Goal: Information Seeking & Learning: Find specific fact

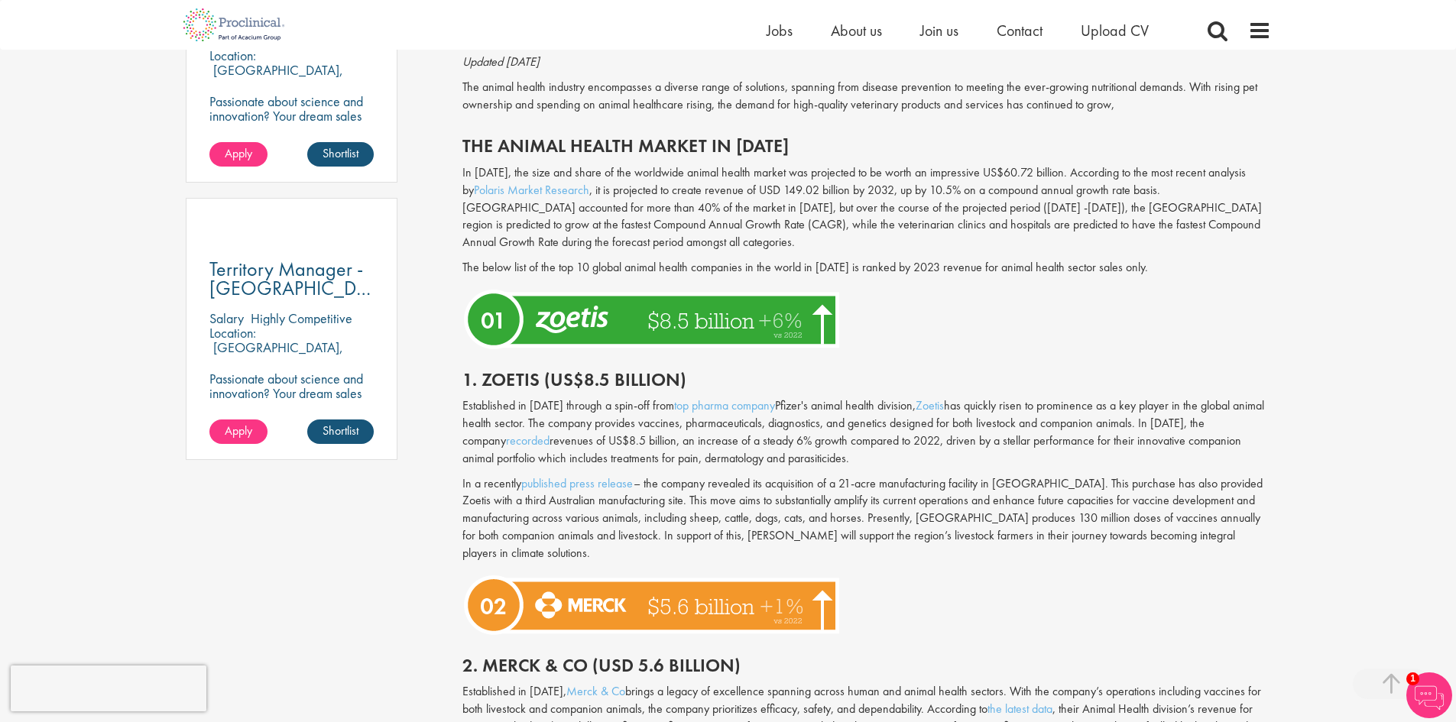
scroll to position [922, 0]
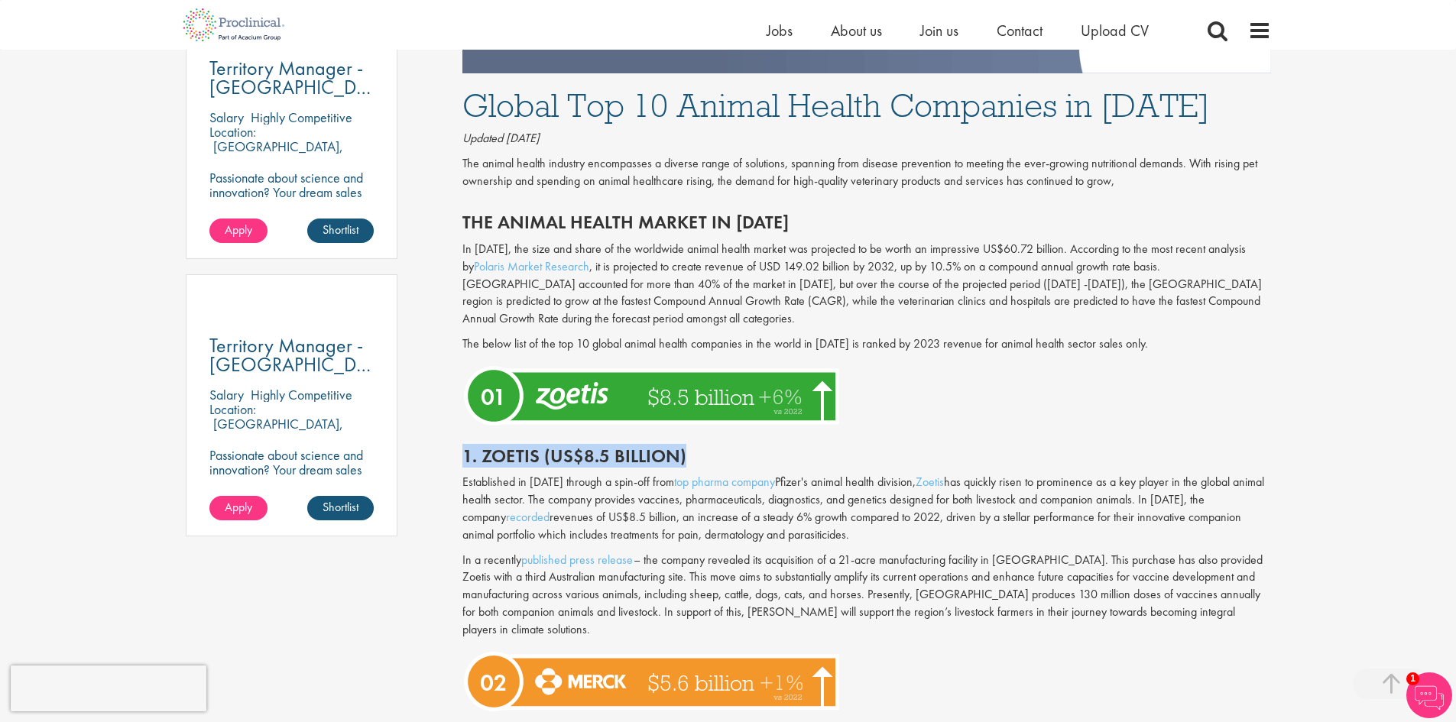
drag, startPoint x: 461, startPoint y: 459, endPoint x: 695, endPoint y: 455, distance: 234.0
copy h2 "1. Zoetis (US$8.5 billion)"
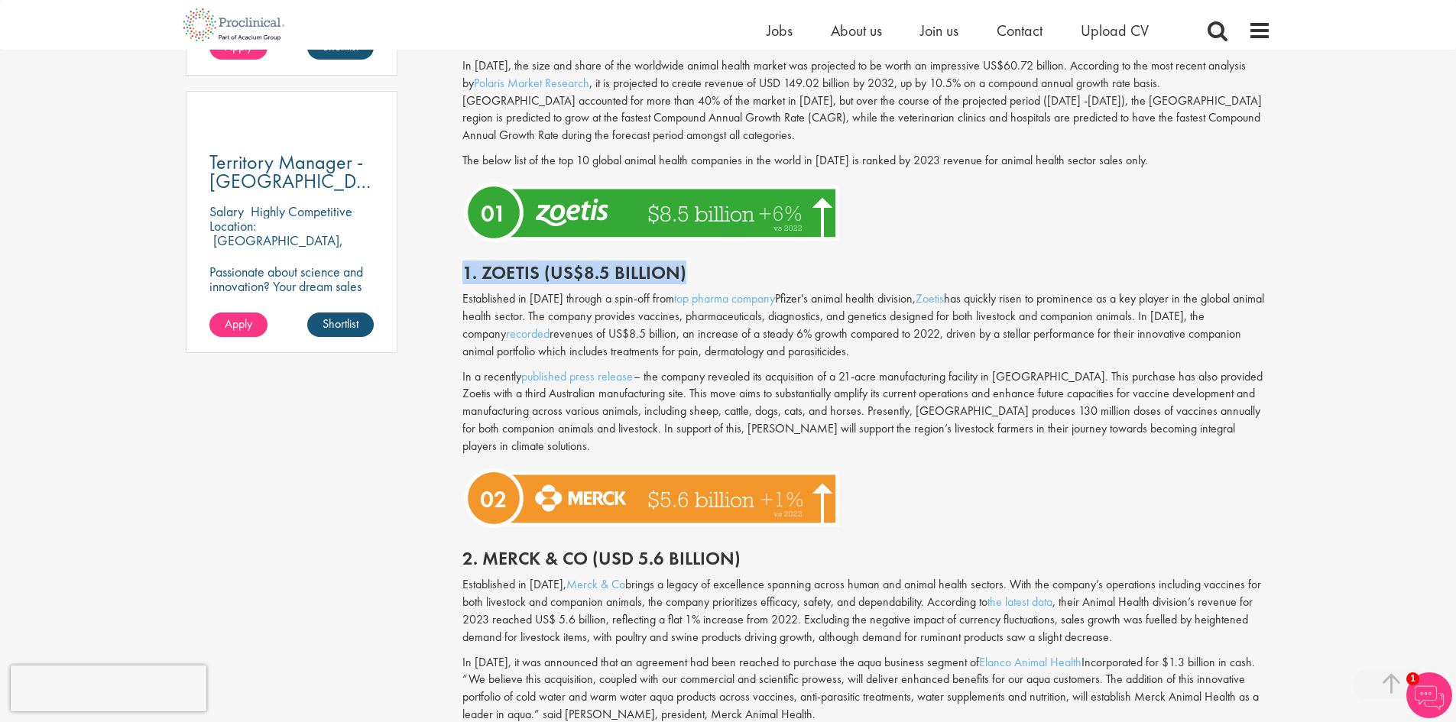
scroll to position [1118, 0]
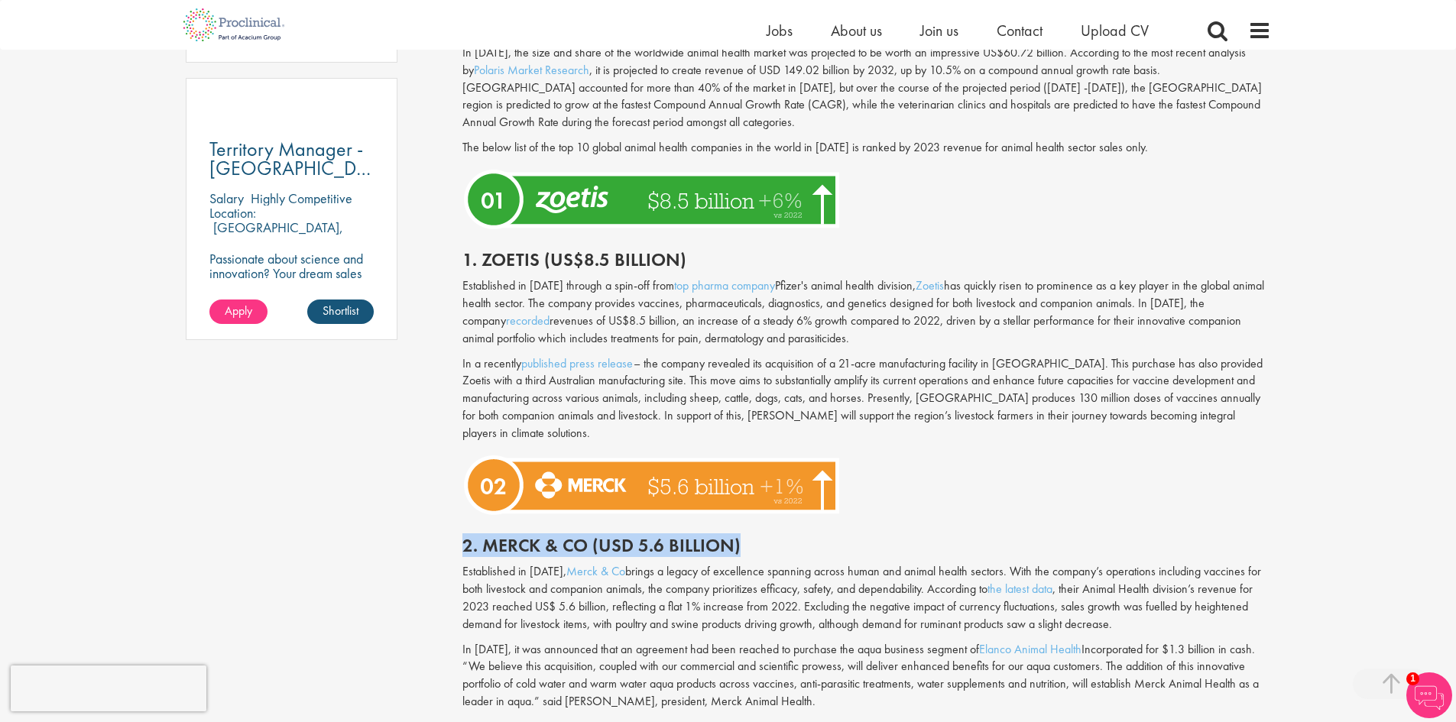
drag, startPoint x: 459, startPoint y: 528, endPoint x: 736, endPoint y: 541, distance: 277.8
copy h2 "2. Merck & Co (USD 5.6 billion)"
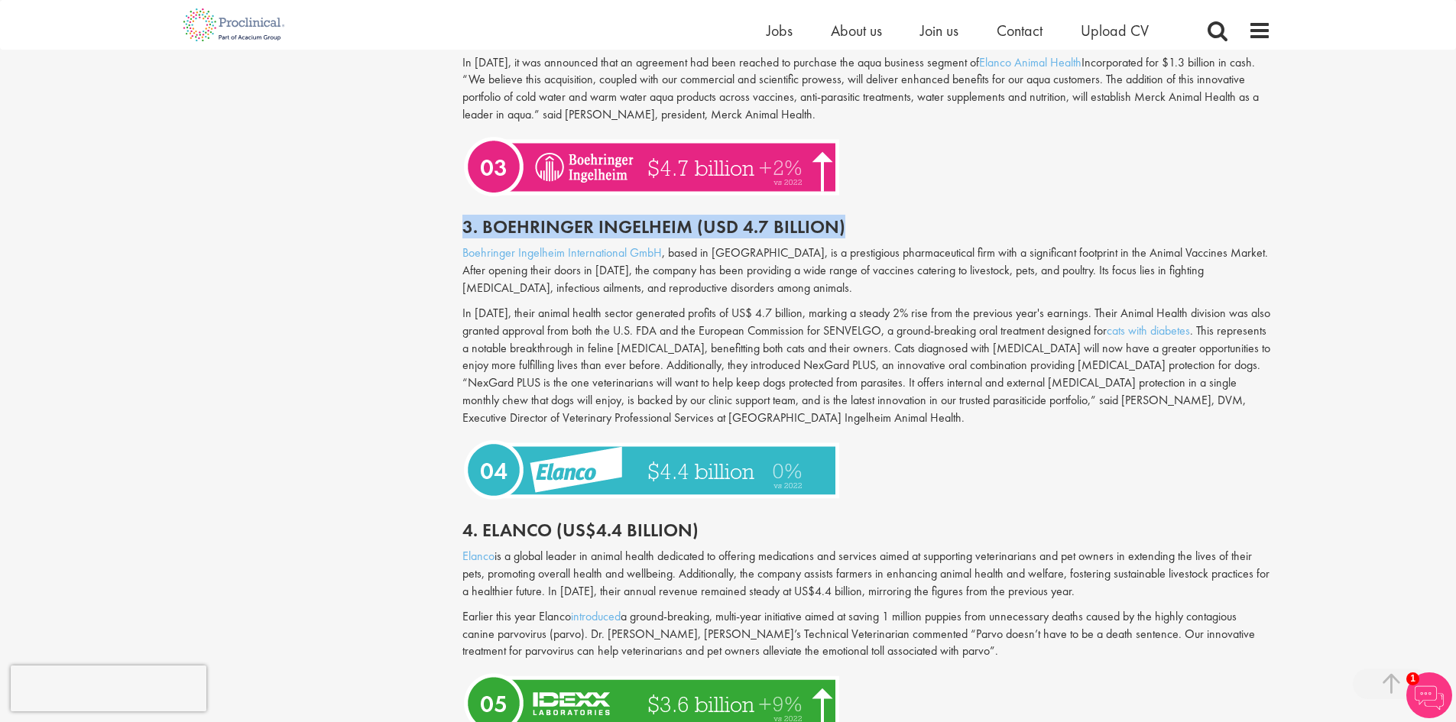
drag, startPoint x: 458, startPoint y: 206, endPoint x: 867, endPoint y: 212, distance: 409.0
click at [867, 212] on div "Global Top 10 Animal Health Companies in [DATE] our consultant managing the rol…" at bounding box center [867, 533] width 832 height 4134
copy h2 "3. Boehringer Ingelheim (USD 4.7 Billion)"
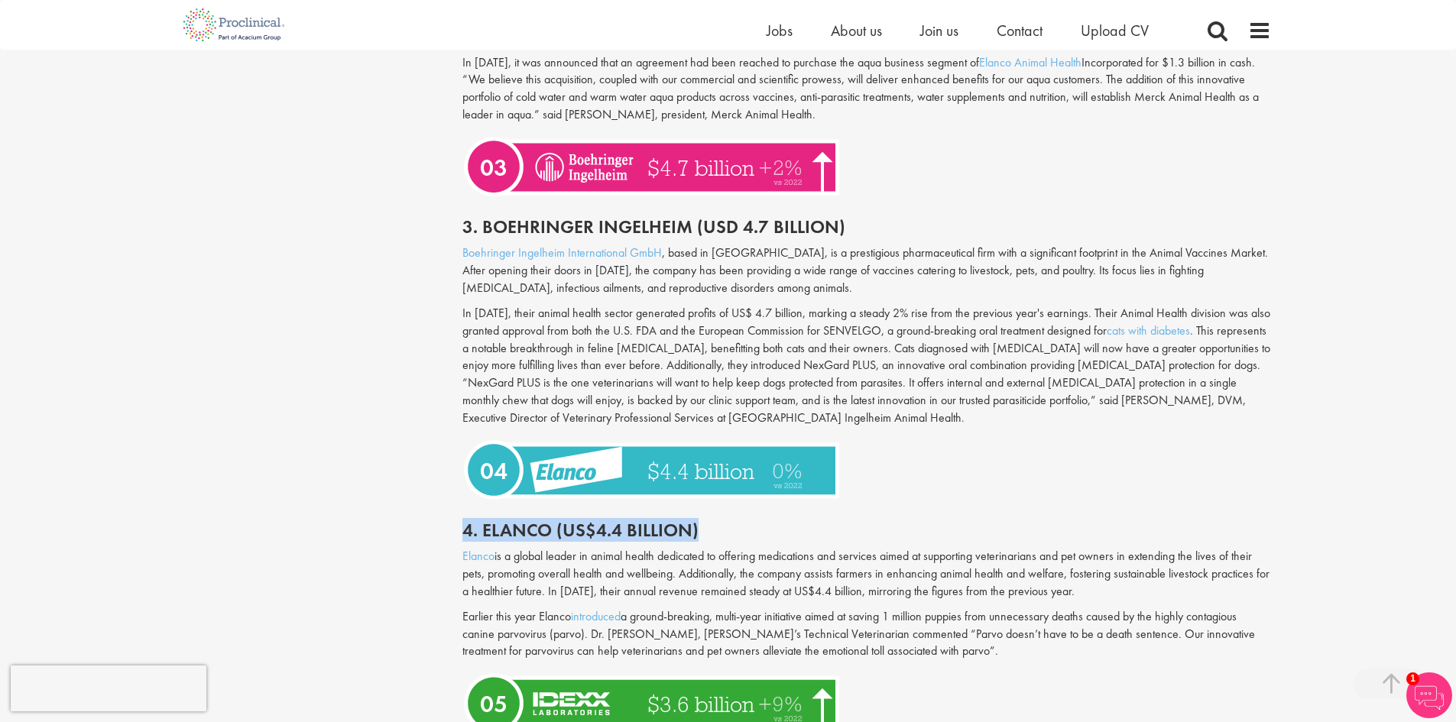
drag, startPoint x: 463, startPoint y: 510, endPoint x: 712, endPoint y: 495, distance: 249.7
click at [712, 505] on div "4. Elanco (US$4.4 billion)" at bounding box center [867, 526] width 832 height 43
copy h2 "4. Elanco (US$4.4 billion)"
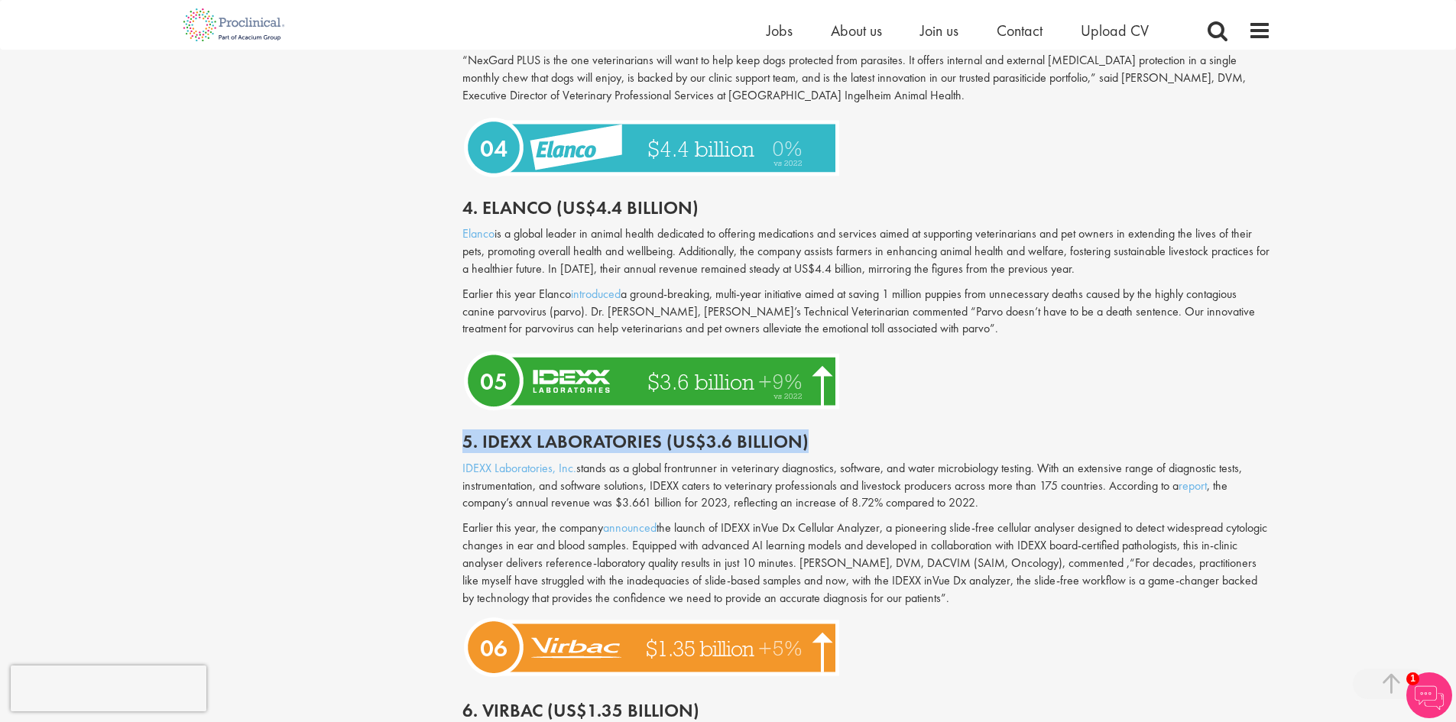
drag, startPoint x: 464, startPoint y: 427, endPoint x: 804, endPoint y: 437, distance: 340.4
click at [804, 437] on div "5. Idexx Laboratories (US$3.6 billion)" at bounding box center [867, 438] width 832 height 43
copy h2 "5. Idexx Laboratories (US$3.6 billion)"
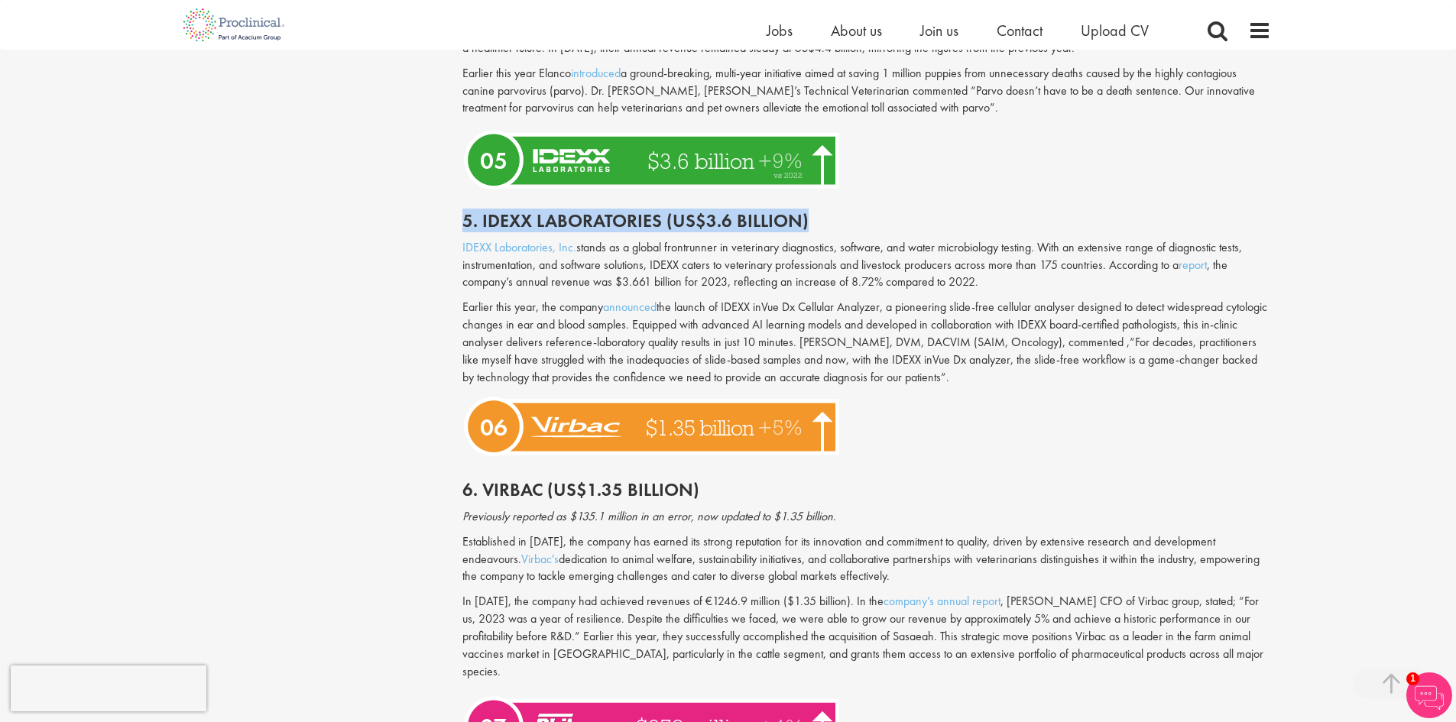
scroll to position [2261, 0]
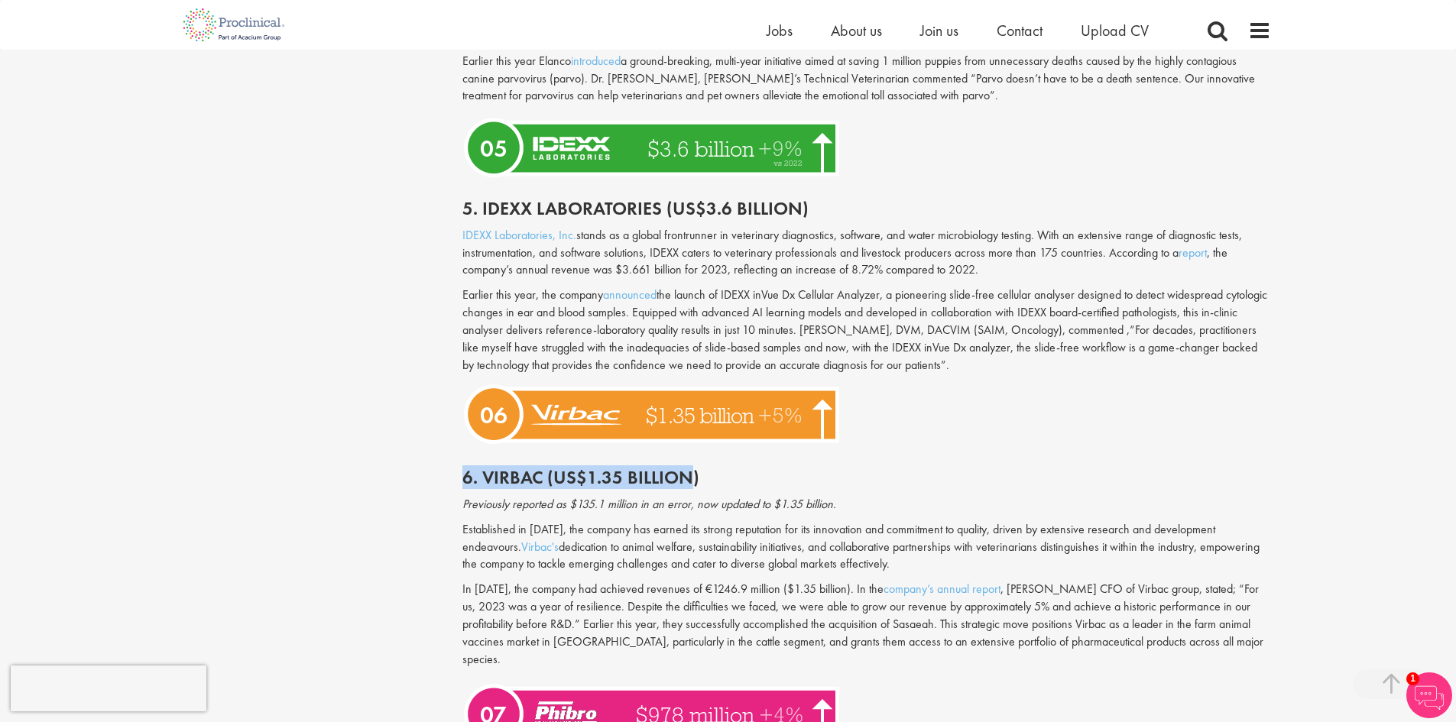
drag, startPoint x: 466, startPoint y: 460, endPoint x: 693, endPoint y: 450, distance: 227.3
click at [693, 468] on h2 "6. Virbac (US$1.35 billion)" at bounding box center [867, 478] width 809 height 20
copy h2 "6. Virbac (US$1.35 billion"
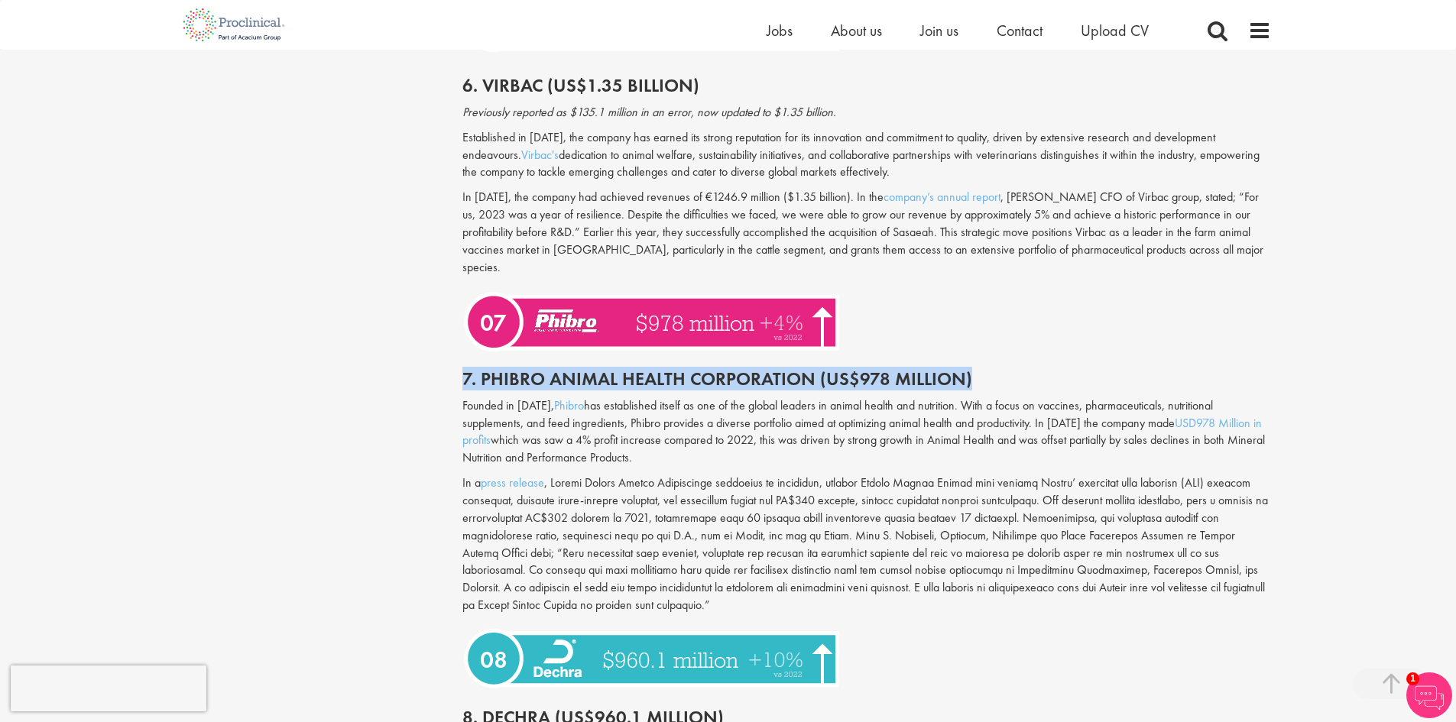
drag, startPoint x: 464, startPoint y: 342, endPoint x: 1021, endPoint y: 341, distance: 557.3
click at [1021, 369] on h2 "7. Phibro Animal Health Corporation (US$978 Million)" at bounding box center [867, 379] width 809 height 20
copy h2 "7. Phibro Animal Health Corporation (US$978 Million)"
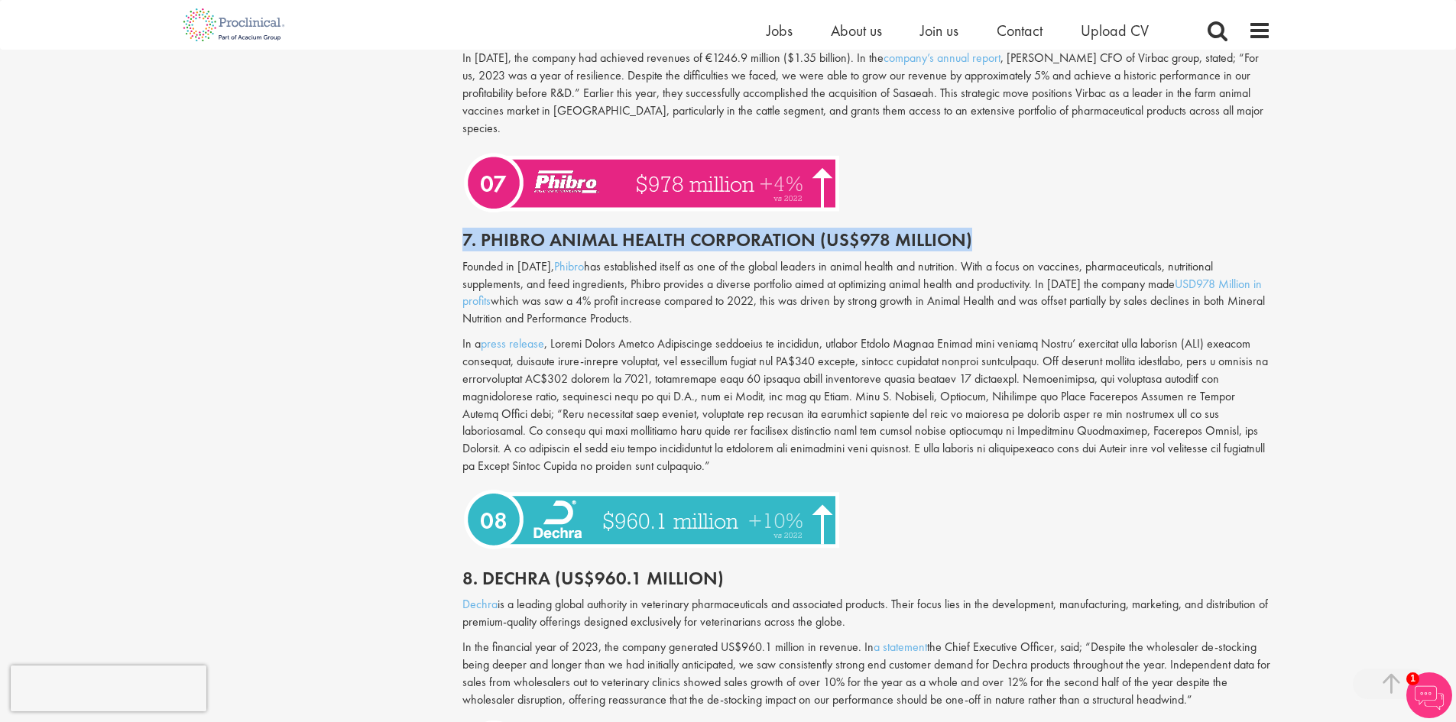
scroll to position [2957, 0]
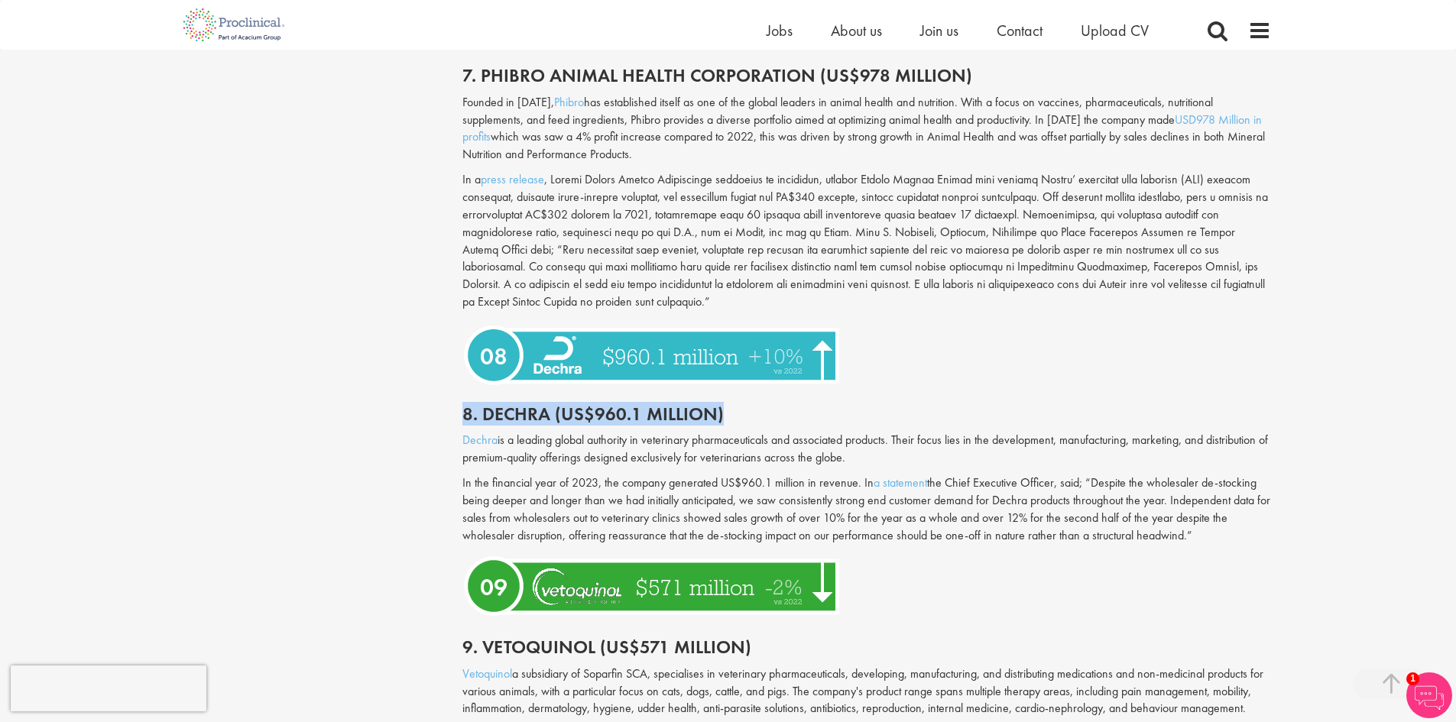
drag, startPoint x: 492, startPoint y: 373, endPoint x: 739, endPoint y: 373, distance: 246.9
click at [739, 404] on h2 "8. Dechra (US$960.1 million)" at bounding box center [867, 414] width 809 height 20
copy h2 "8. Dechra (US$960.1 million)"
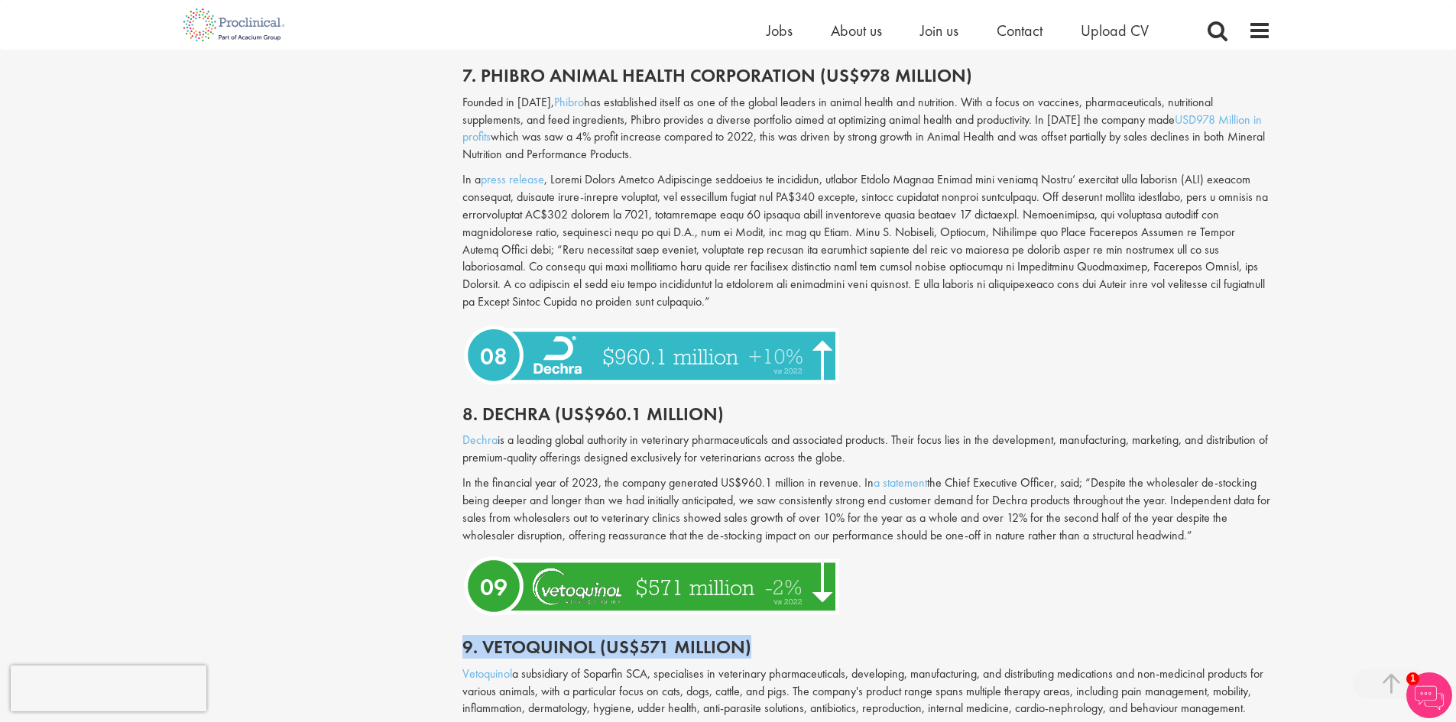
drag, startPoint x: 463, startPoint y: 611, endPoint x: 765, endPoint y: 618, distance: 302.1
click at [765, 638] on h2 "9. Vetoquinol (US$571 million)" at bounding box center [867, 648] width 809 height 20
copy h2 "9. Vetoquinol (US$571 million)"
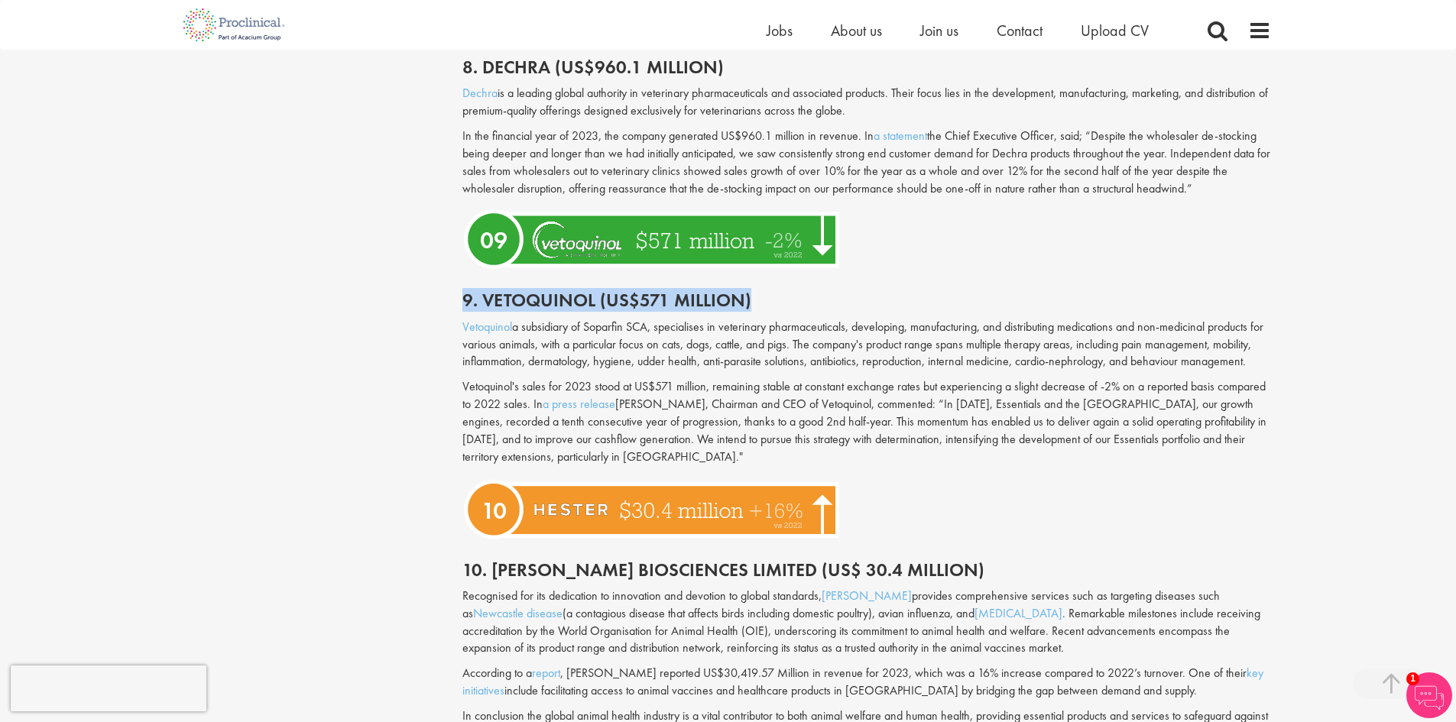
scroll to position [3418, 0]
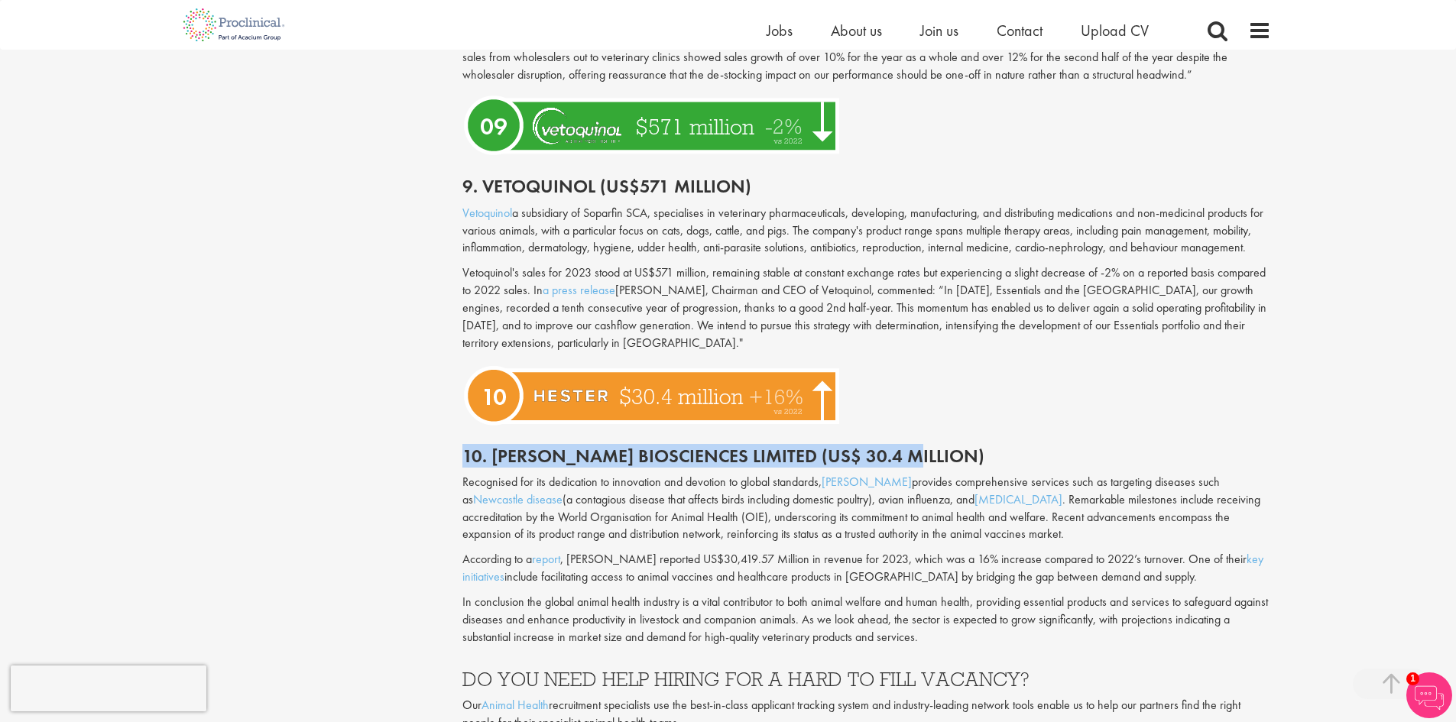
drag, startPoint x: 463, startPoint y: 439, endPoint x: 901, endPoint y: 440, distance: 438.8
click at [901, 446] on h2 "10. [PERSON_NAME] Biosciences Limited (US$ 30.4 million)" at bounding box center [867, 456] width 809 height 20
copy h2 "10. [PERSON_NAME] Biosciences Limited (US$ 30.4 million)"
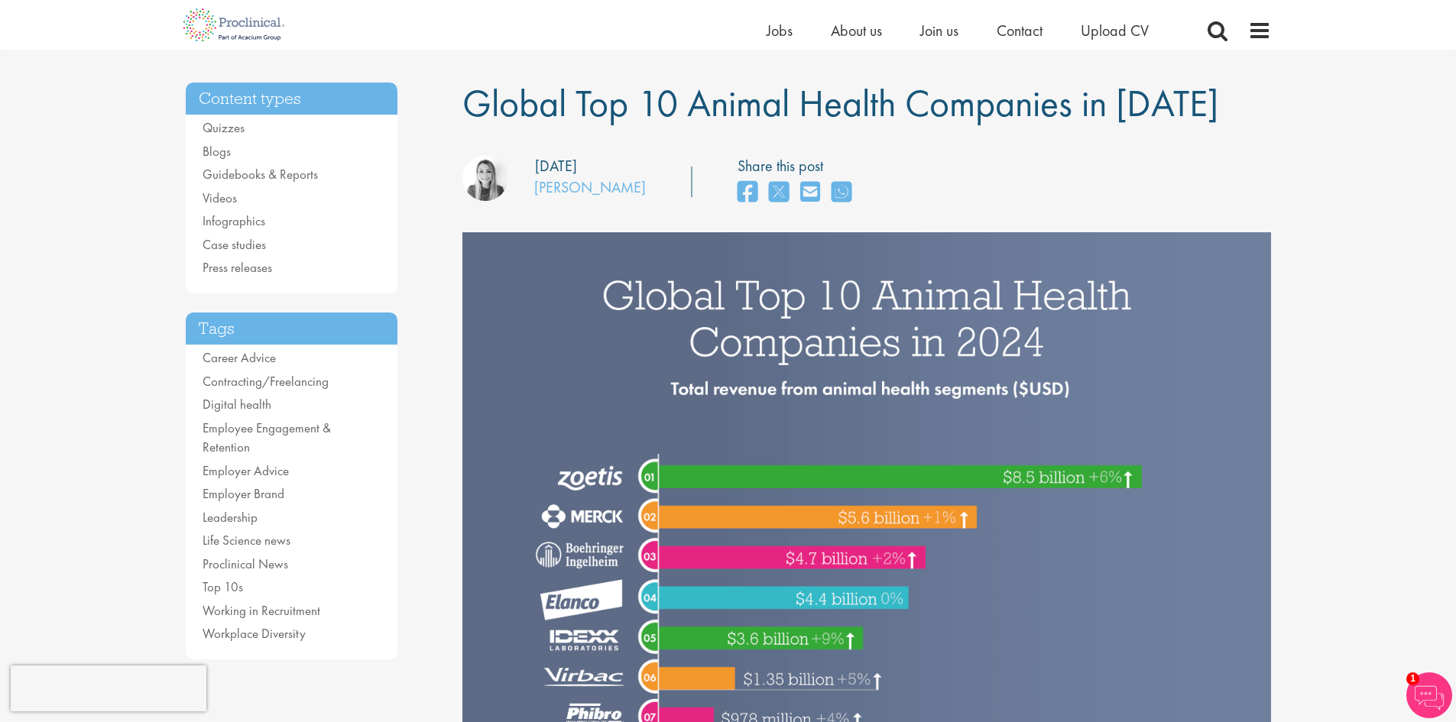
scroll to position [50, 0]
